Goal: Information Seeking & Learning: Learn about a topic

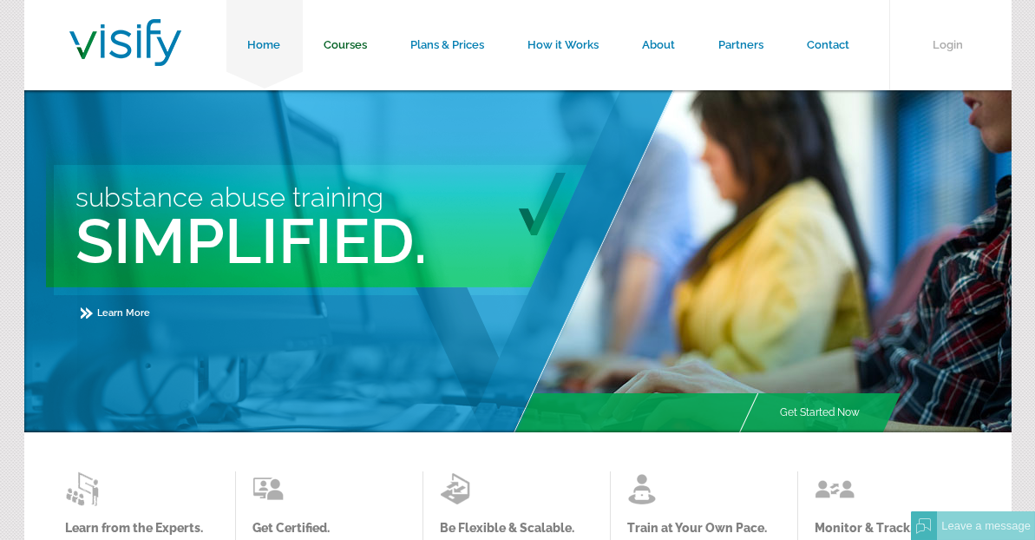
click at [359, 39] on link "Courses" at bounding box center [346, 45] width 87 height 90
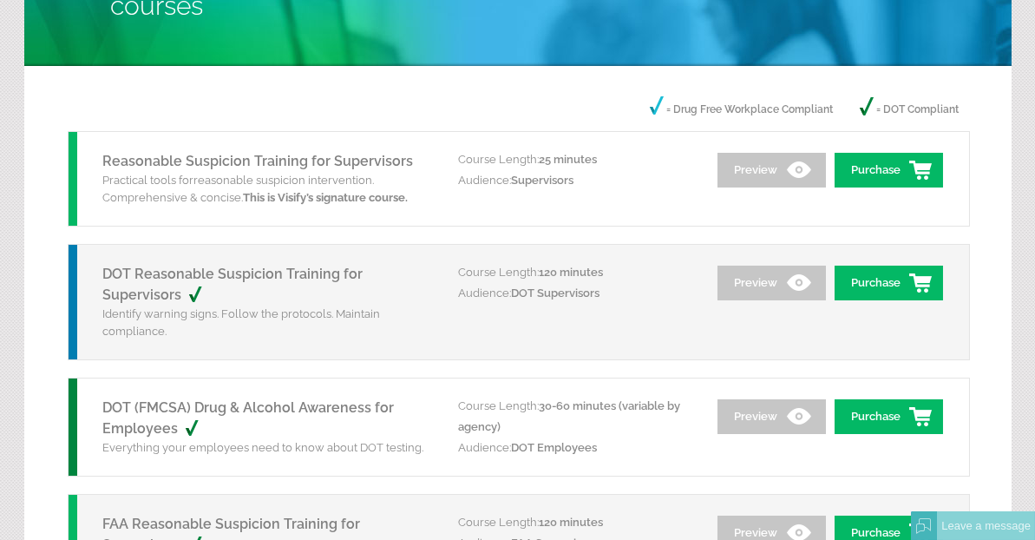
scroll to position [174, 0]
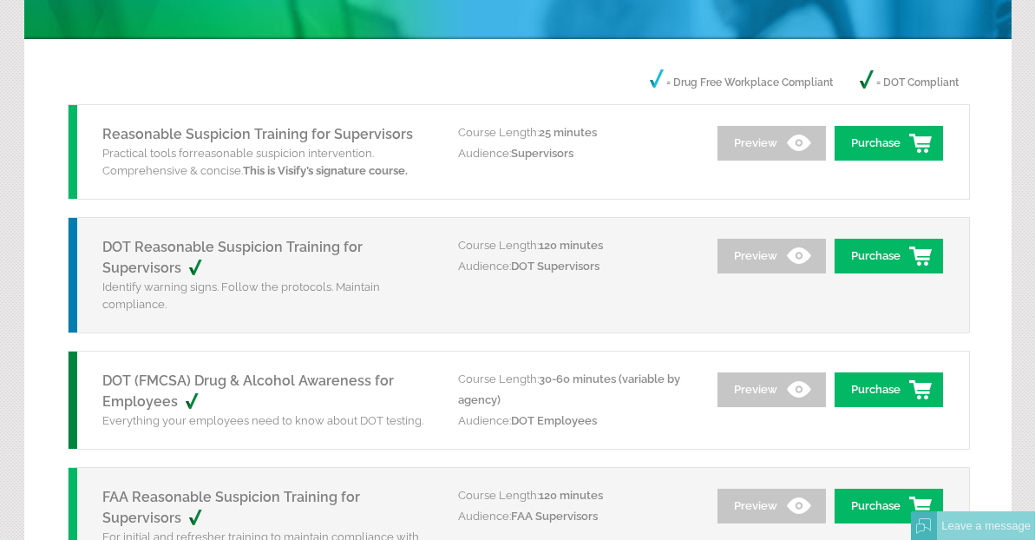
click at [289, 255] on h5 "DOT Reasonable Suspicion Training for Supervisors" at bounding box center [268, 258] width 330 height 42
click at [290, 241] on link "DOT Reasonable Suspicion Training for Supervisors" at bounding box center [233, 257] width 260 height 37
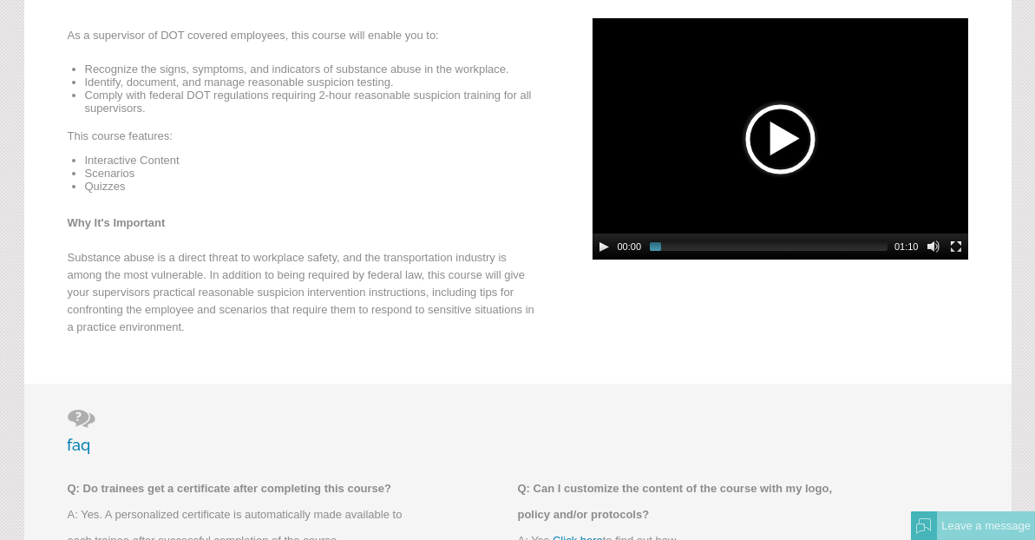
scroll to position [347, 0]
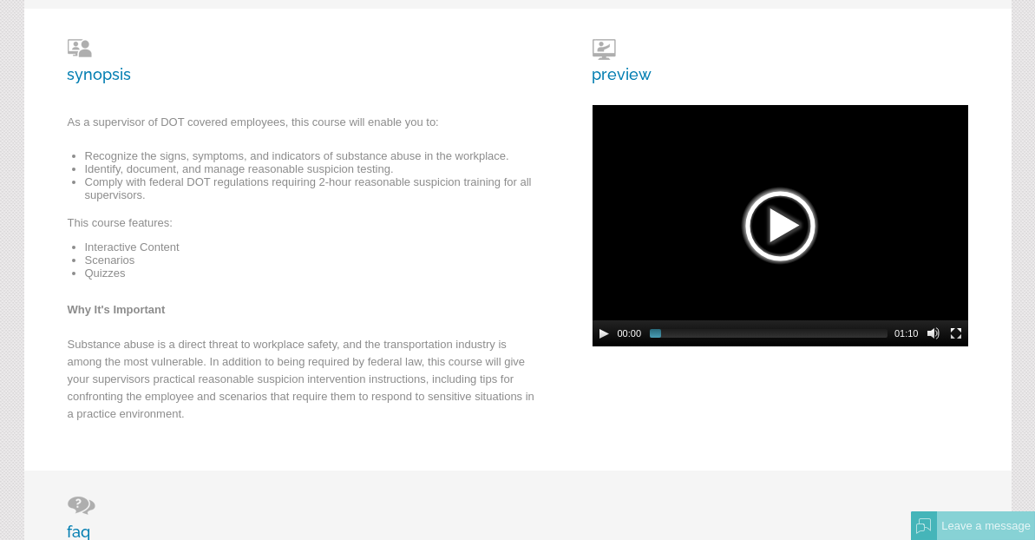
click at [769, 220] on div at bounding box center [780, 225] width 87 height 87
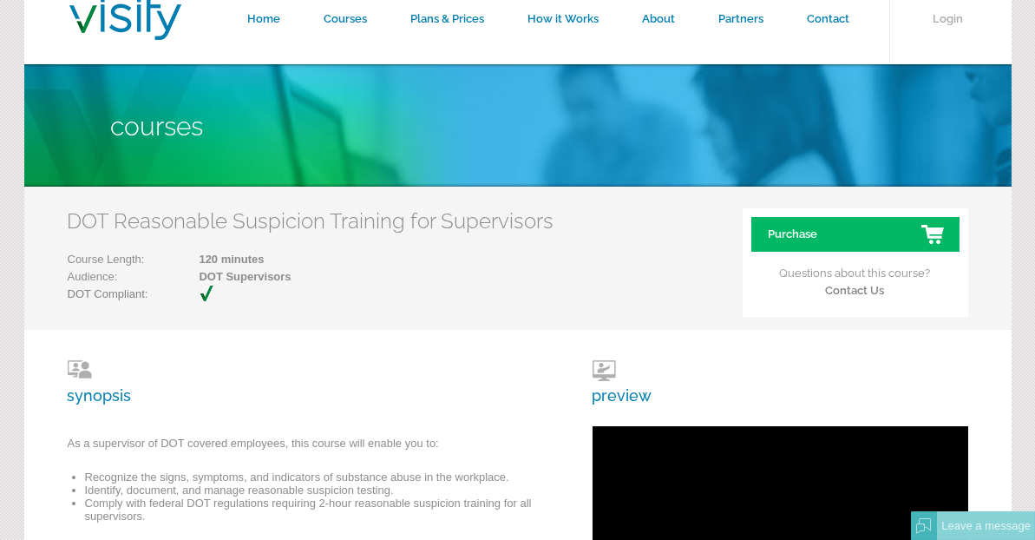
scroll to position [0, 0]
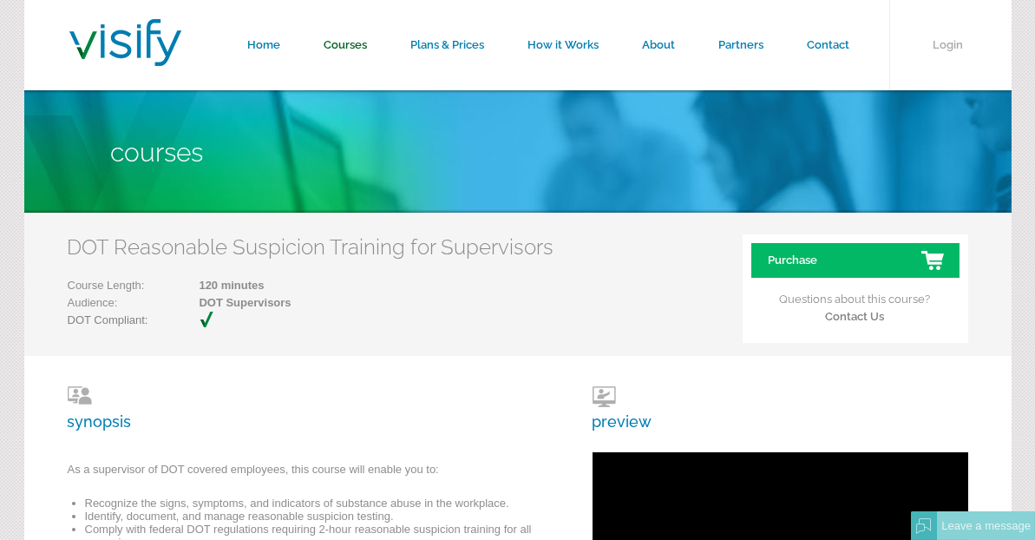
click at [351, 49] on link "Courses" at bounding box center [346, 45] width 87 height 90
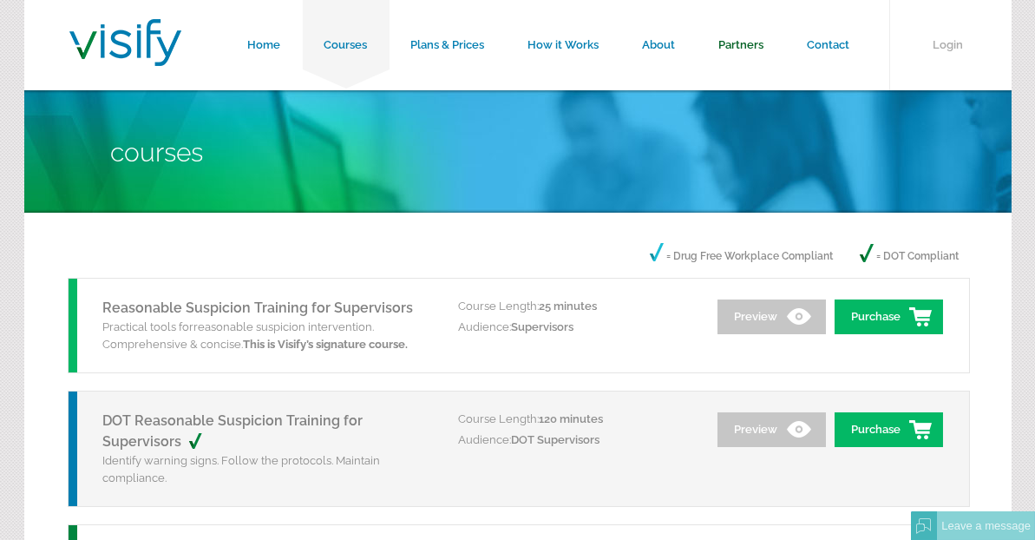
click at [761, 44] on link "Partners" at bounding box center [742, 45] width 89 height 90
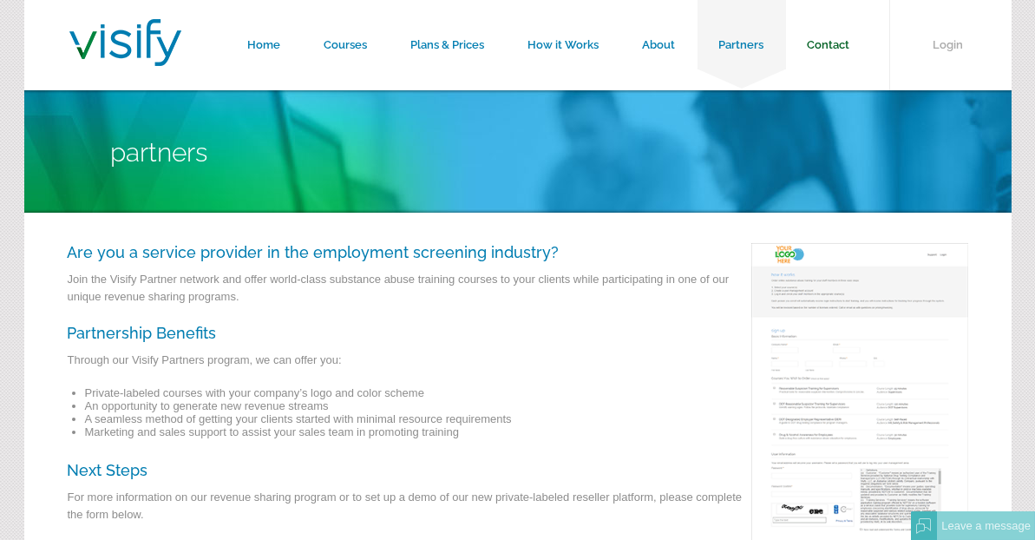
click at [825, 41] on link "Contact" at bounding box center [829, 45] width 86 height 90
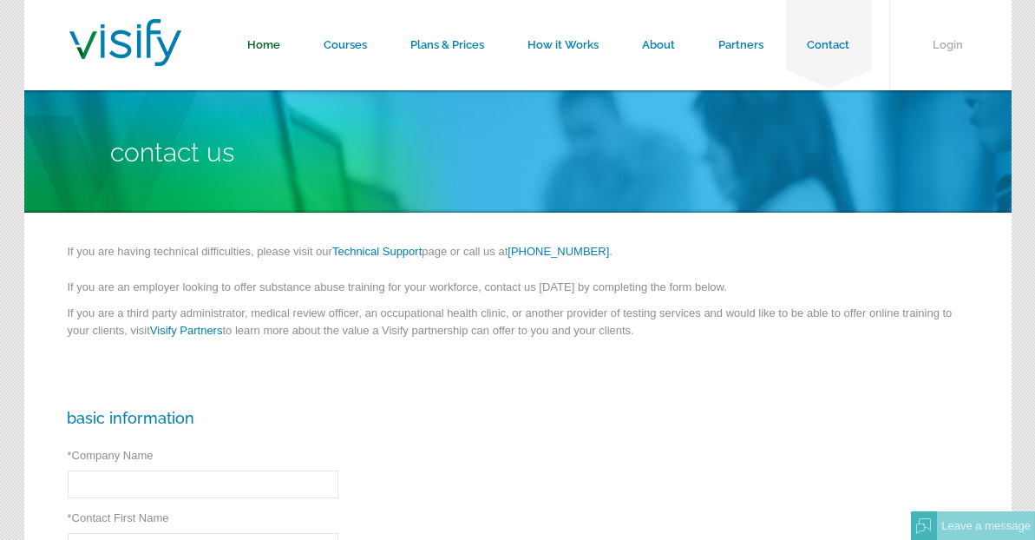
click at [269, 45] on link "Home" at bounding box center [265, 45] width 76 height 90
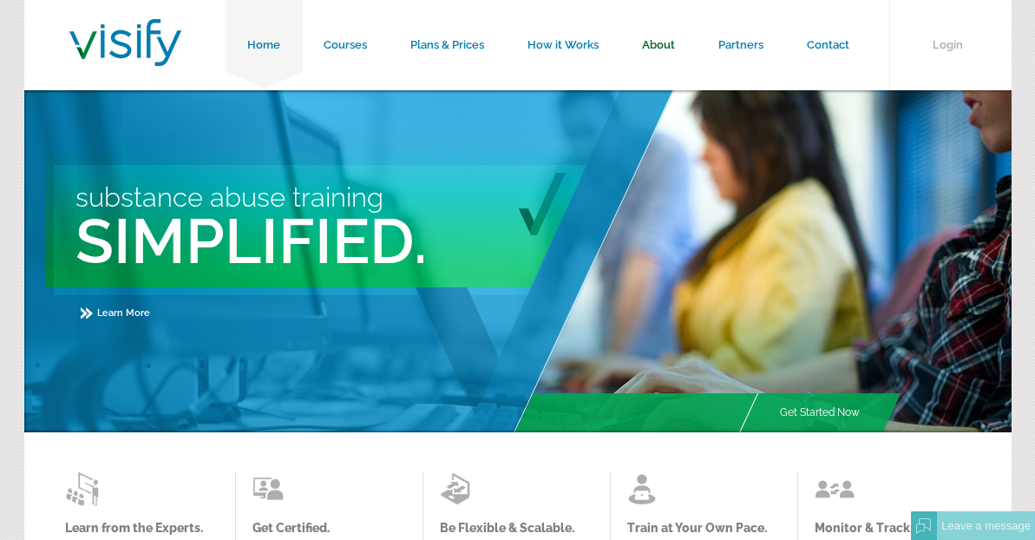
click at [662, 46] on link "About" at bounding box center [659, 45] width 76 height 90
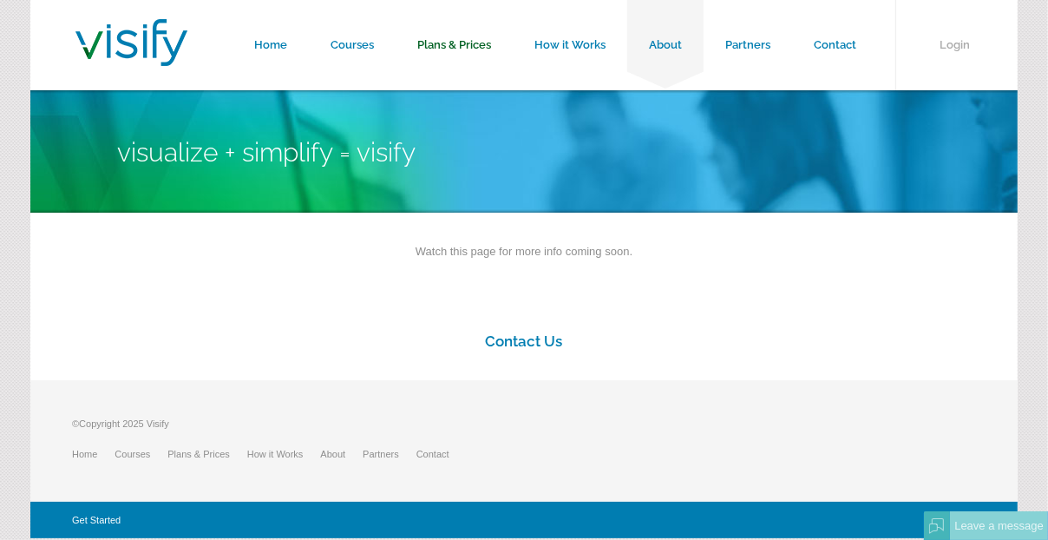
click at [468, 49] on link "Plans & Prices" at bounding box center [454, 45] width 117 height 90
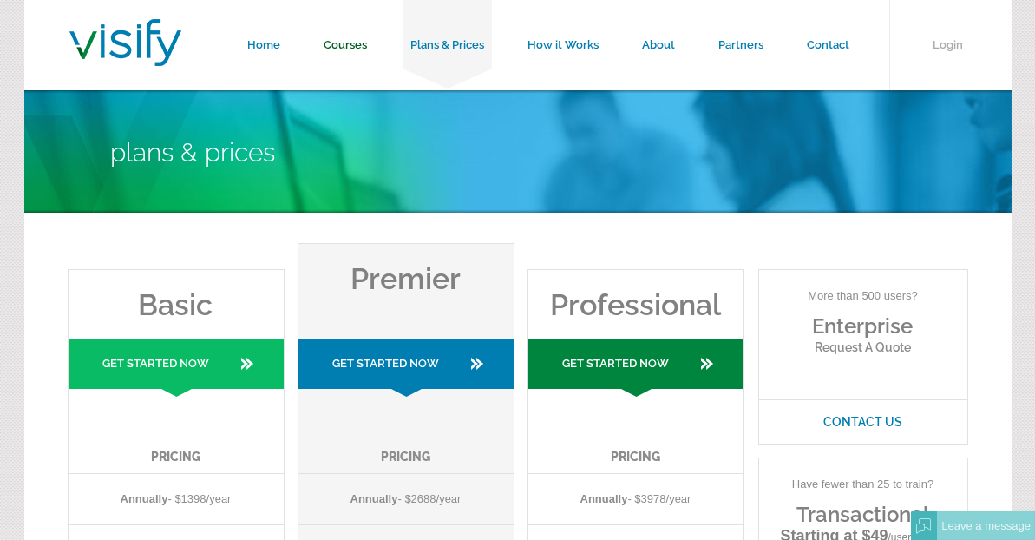
click at [334, 48] on link "Courses" at bounding box center [346, 45] width 87 height 90
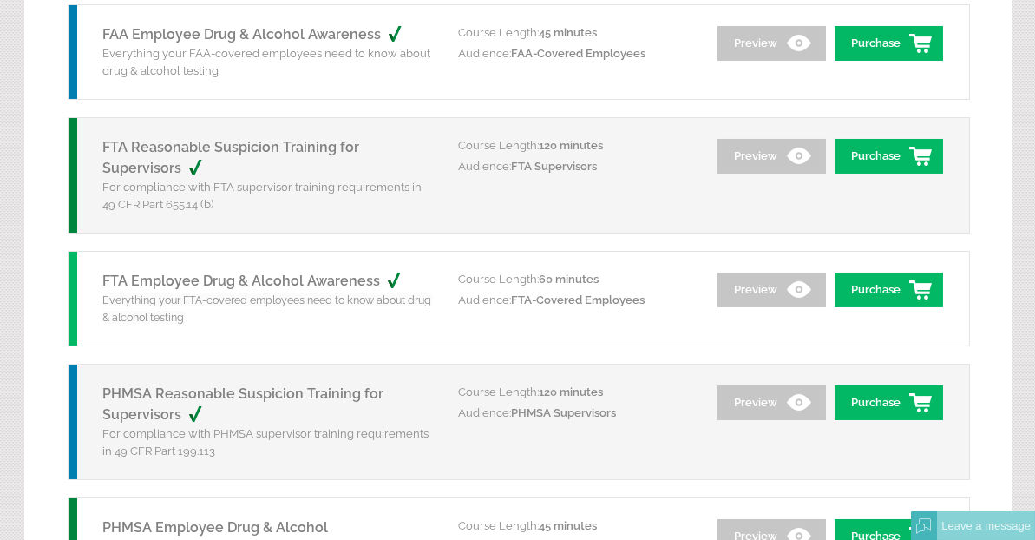
scroll to position [694, 0]
